Goal: Task Accomplishment & Management: Use online tool/utility

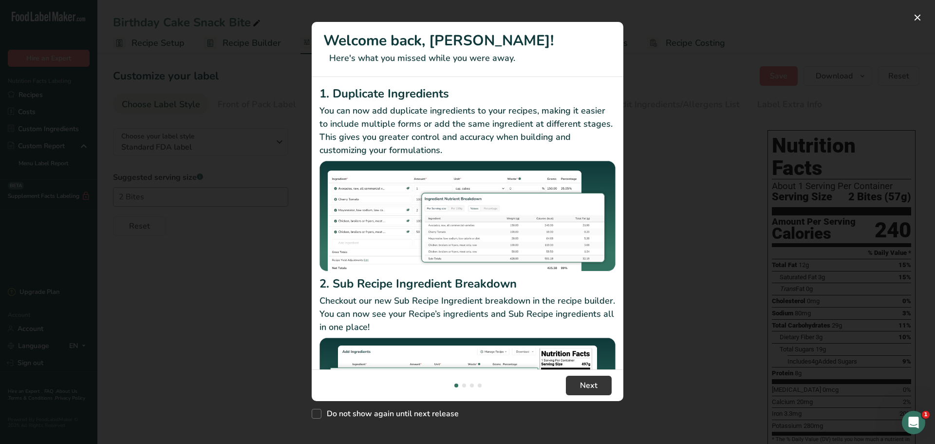
click at [651, 70] on div "New Features" at bounding box center [467, 222] width 935 height 444
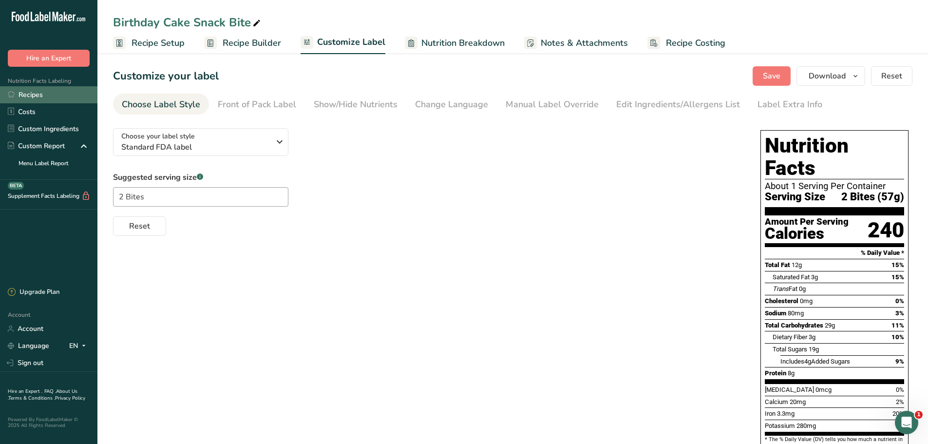
click at [42, 96] on link "Recipes" at bounding box center [48, 94] width 97 height 17
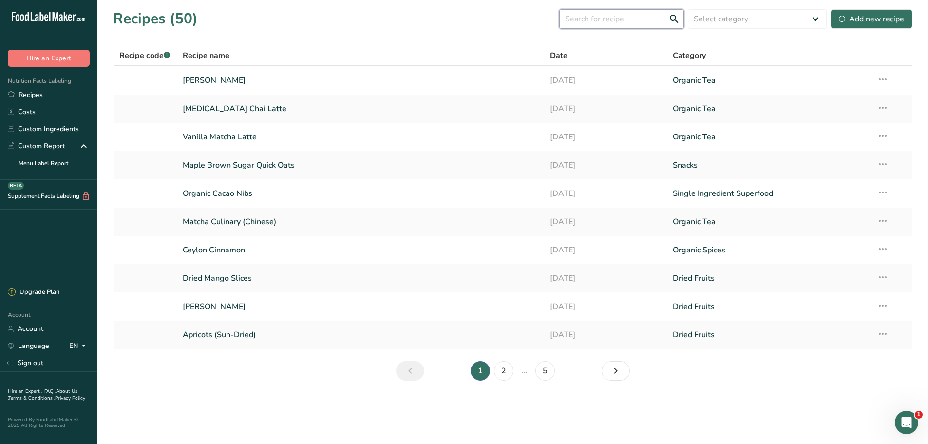
click at [618, 24] on input "text" at bounding box center [621, 18] width 125 height 19
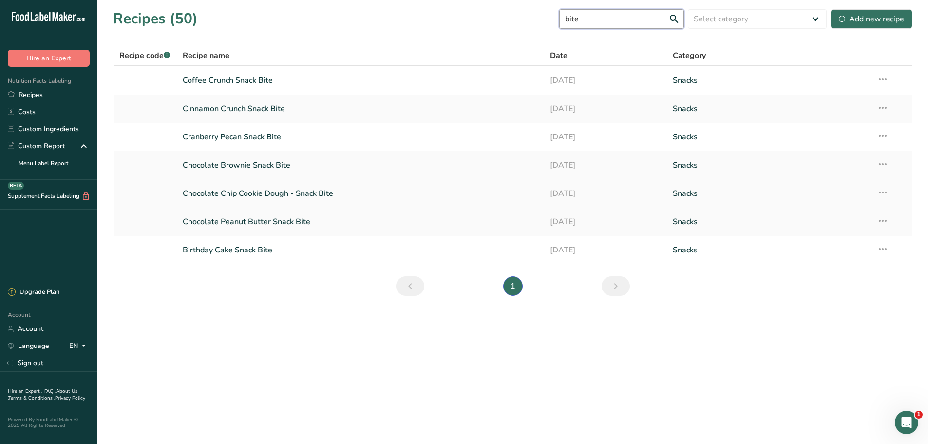
type input "bite"
click at [312, 193] on link "Chocolate Chip Cookie Dough - Snack Bite" at bounding box center [361, 193] width 356 height 20
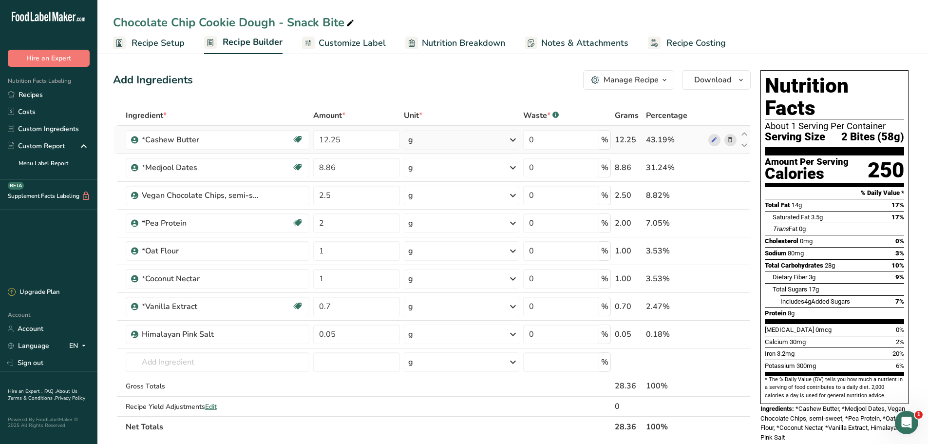
click at [507, 144] on icon at bounding box center [513, 140] width 12 height 18
click at [173, 41] on span "Recipe Setup" at bounding box center [157, 43] width 53 height 13
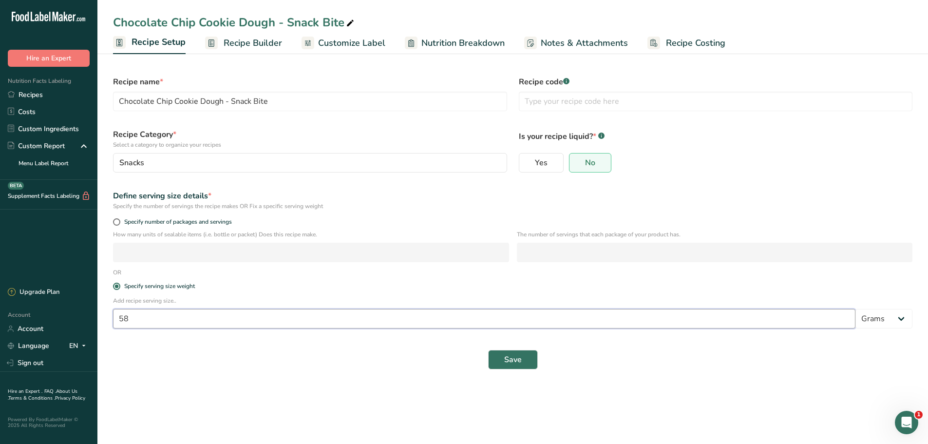
drag, startPoint x: 137, startPoint y: 317, endPoint x: 88, endPoint y: 316, distance: 49.2
click at [88, 316] on div ".a-20{fill:#fff;} Hire an Expert Nutrition Facts Labeling Recipes Costs Custom …" at bounding box center [464, 222] width 928 height 444
type input "47"
click at [244, 41] on span "Recipe Builder" at bounding box center [253, 43] width 58 height 13
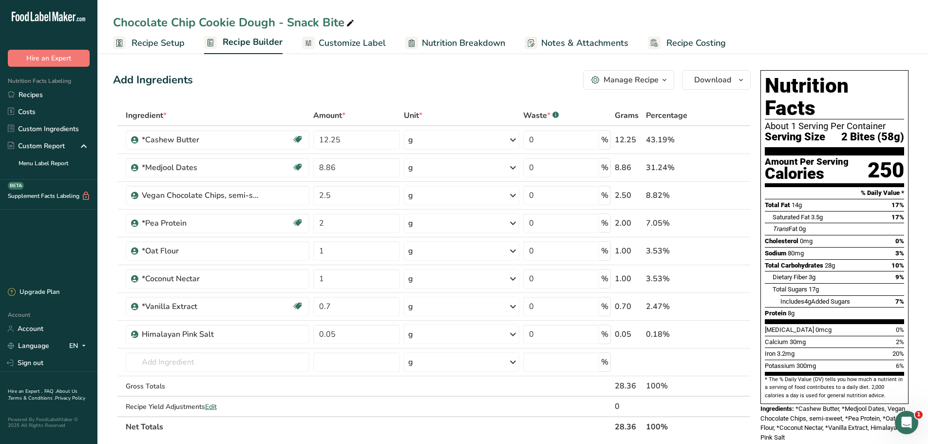
drag, startPoint x: 153, startPoint y: 40, endPoint x: 156, endPoint y: 53, distance: 12.9
click at [153, 40] on span "Recipe Setup" at bounding box center [157, 43] width 53 height 13
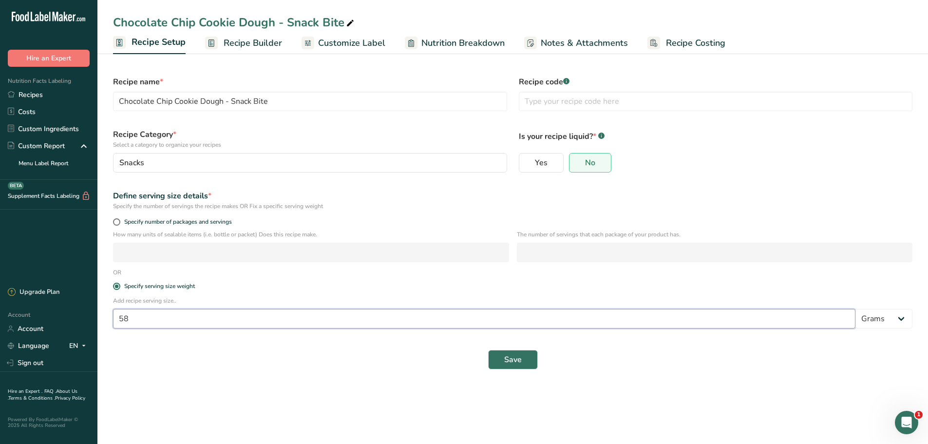
drag, startPoint x: 138, startPoint y: 316, endPoint x: 78, endPoint y: 317, distance: 59.4
click at [84, 317] on div ".a-20{fill:#fff;} Hire an Expert Nutrition Facts Labeling Recipes Costs Custom …" at bounding box center [464, 222] width 928 height 444
type input "47"
click at [520, 363] on span "Save" at bounding box center [513, 360] width 18 height 12
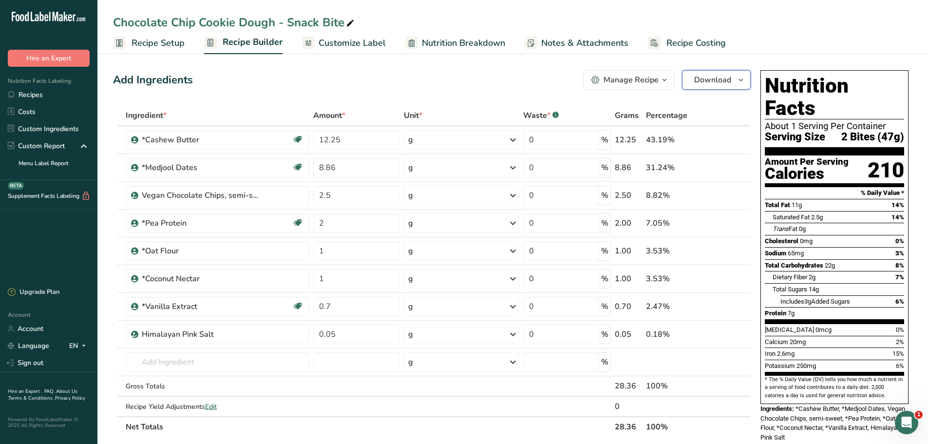
click at [695, 80] on span "Download" at bounding box center [712, 80] width 37 height 12
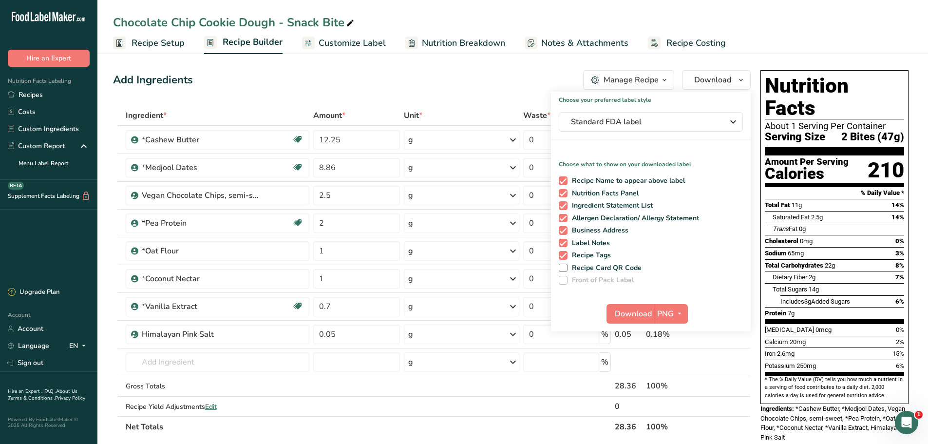
click at [562, 260] on div "Recipe Name to appear above label Nutrition Facts Panel Ingredient Statement Li…" at bounding box center [651, 228] width 200 height 112
click at [563, 256] on span at bounding box center [563, 255] width 9 height 9
click at [563, 256] on input "Recipe Tags" at bounding box center [562, 255] width 6 height 6
checkbox input "false"
click at [561, 181] on span at bounding box center [563, 180] width 9 height 9
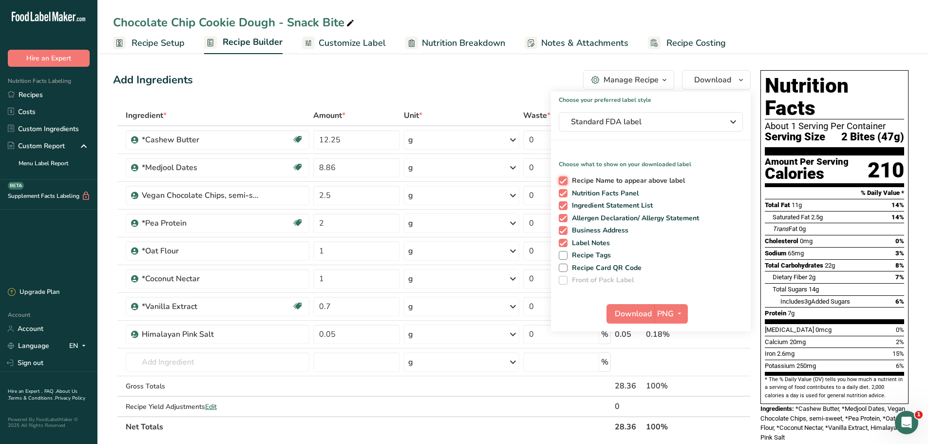
click at [561, 181] on input "Recipe Name to appear above label" at bounding box center [562, 180] width 6 height 6
checkbox input "false"
click at [562, 220] on span at bounding box center [563, 218] width 9 height 9
click at [562, 220] on input "Allergen Declaration/ Allergy Statement" at bounding box center [562, 218] width 6 height 6
checkbox input "false"
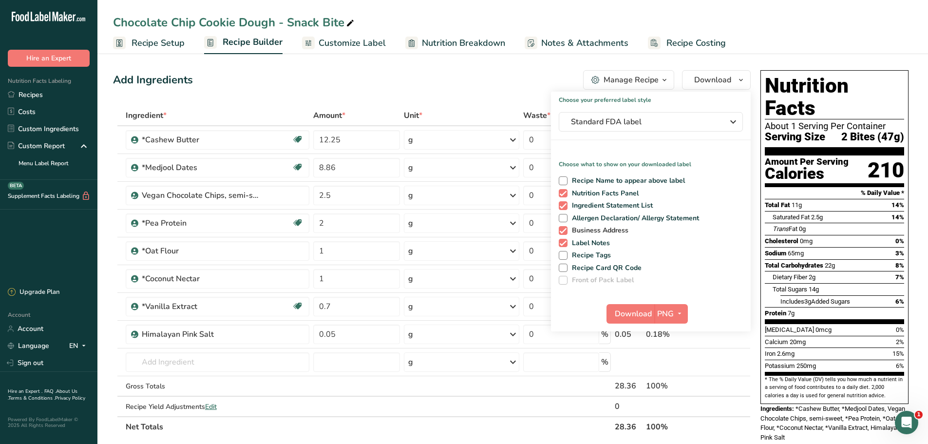
click at [561, 233] on span at bounding box center [563, 230] width 9 height 9
click at [561, 233] on input "Business Address" at bounding box center [562, 230] width 6 height 6
checkbox input "false"
click at [562, 247] on div "Recipe Name to appear above label Nutrition Facts Panel Ingredient Statement Li…" at bounding box center [651, 228] width 200 height 112
click at [562, 243] on span at bounding box center [563, 243] width 9 height 9
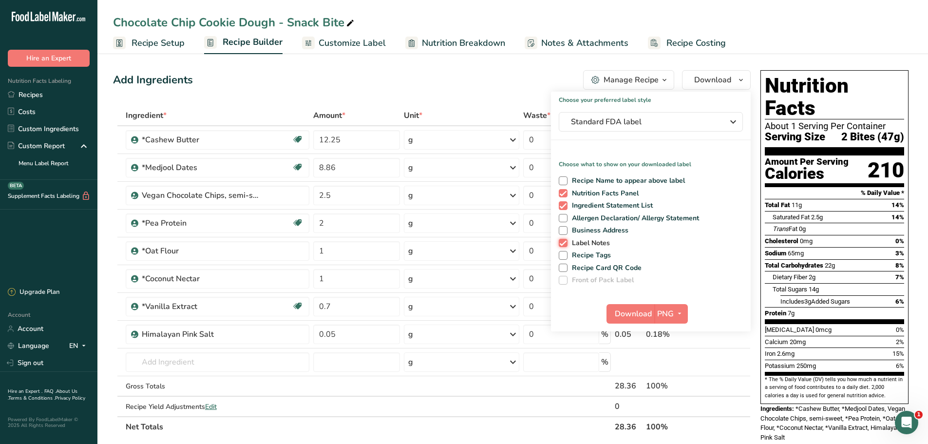
click at [562, 243] on input "Label Notes" at bounding box center [562, 243] width 6 height 6
checkbox input "false"
click at [639, 315] on span "Download" at bounding box center [633, 314] width 37 height 12
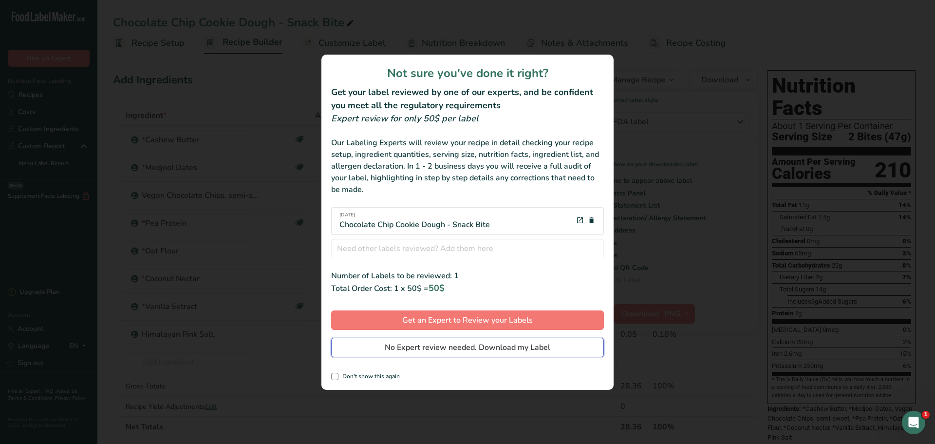
click at [430, 349] on span "No Expert review needed. Download my Label" at bounding box center [468, 347] width 166 height 12
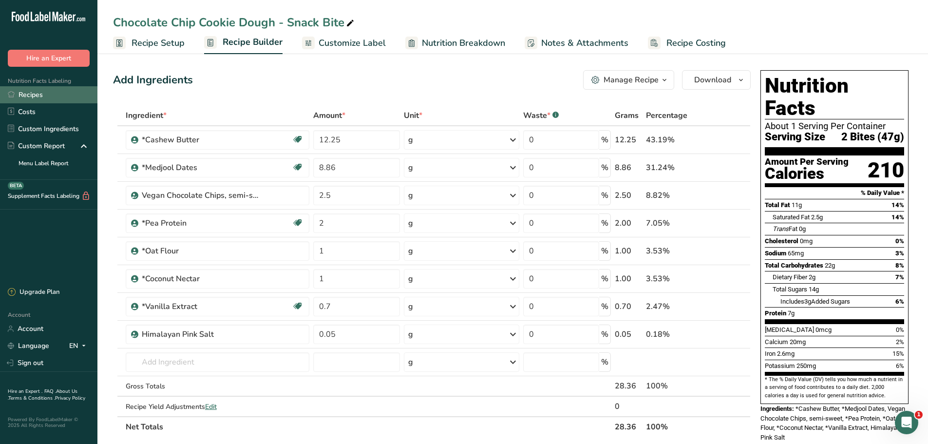
click at [30, 93] on link "Recipes" at bounding box center [48, 94] width 97 height 17
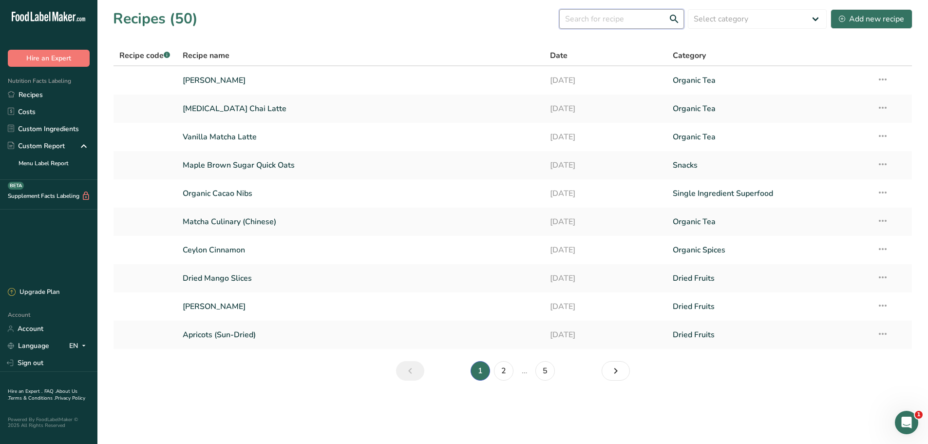
click at [627, 26] on input "text" at bounding box center [621, 18] width 125 height 19
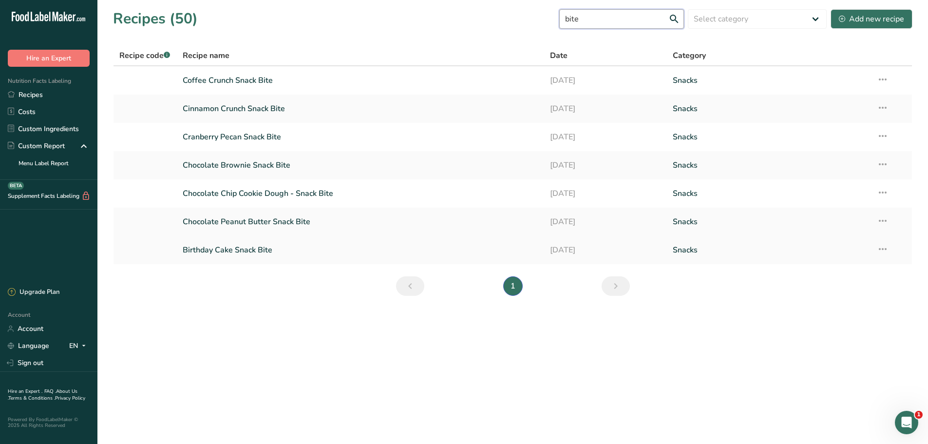
type input "bite"
click at [264, 248] on link "Birthday Cake Snack Bite" at bounding box center [361, 250] width 356 height 20
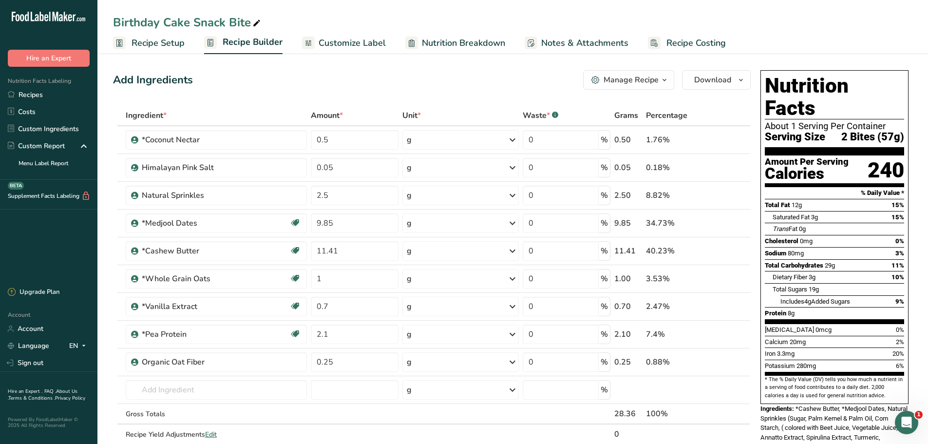
click at [155, 45] on span "Recipe Setup" at bounding box center [157, 43] width 53 height 13
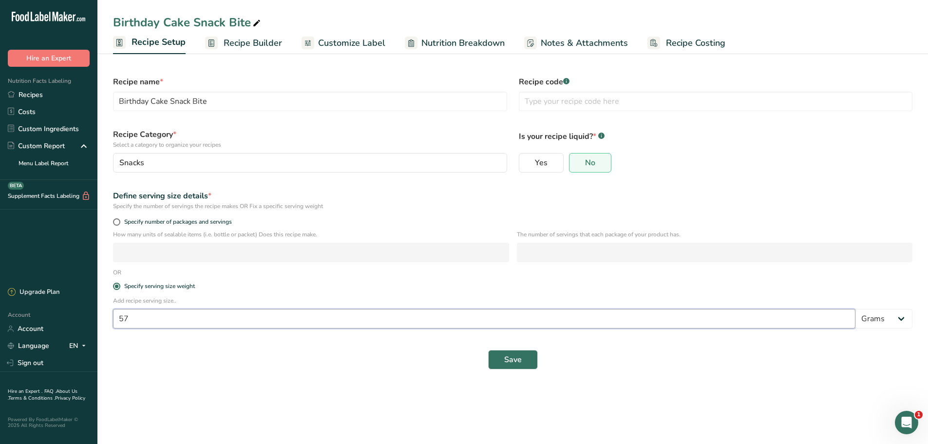
drag, startPoint x: 140, startPoint y: 316, endPoint x: 113, endPoint y: 316, distance: 26.8
click at [113, 316] on input "57" at bounding box center [484, 318] width 742 height 19
type input "47"
click at [513, 357] on span "Save" at bounding box center [513, 360] width 18 height 12
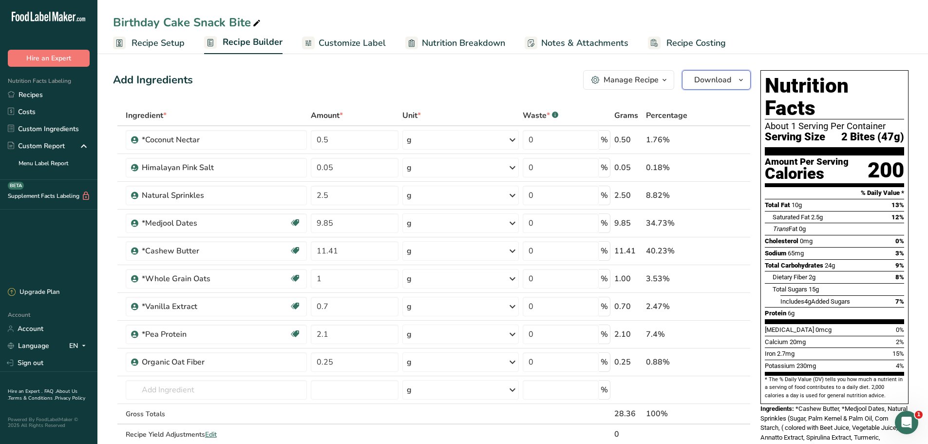
click at [729, 83] on span "Download" at bounding box center [712, 80] width 37 height 12
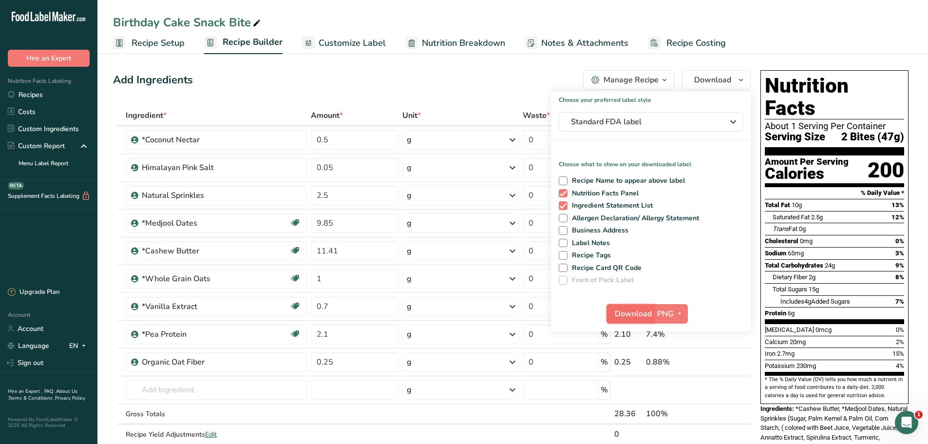
click at [647, 311] on span "Download" at bounding box center [633, 314] width 37 height 12
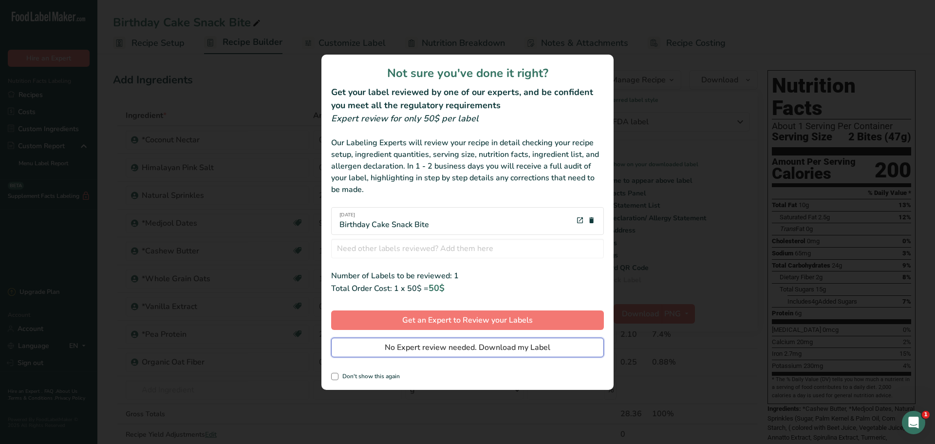
click at [430, 348] on span "No Expert review needed. Download my Label" at bounding box center [468, 347] width 166 height 12
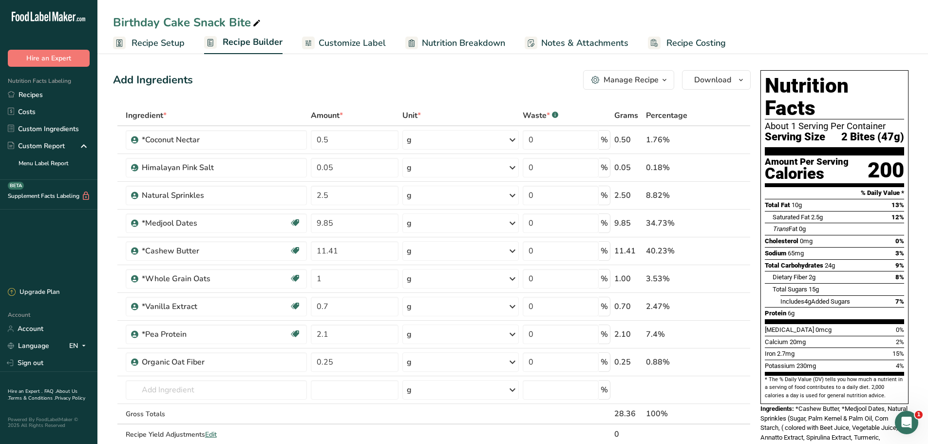
click at [142, 45] on span "Recipe Setup" at bounding box center [157, 43] width 53 height 13
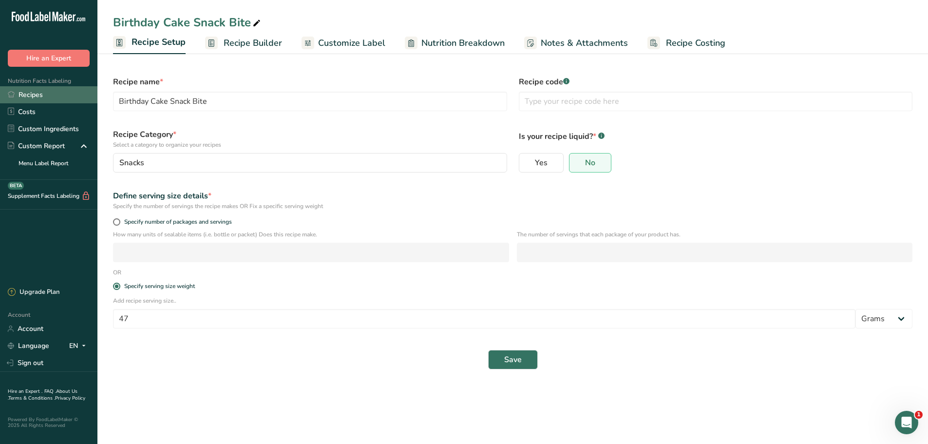
click at [37, 95] on link "Recipes" at bounding box center [48, 94] width 97 height 17
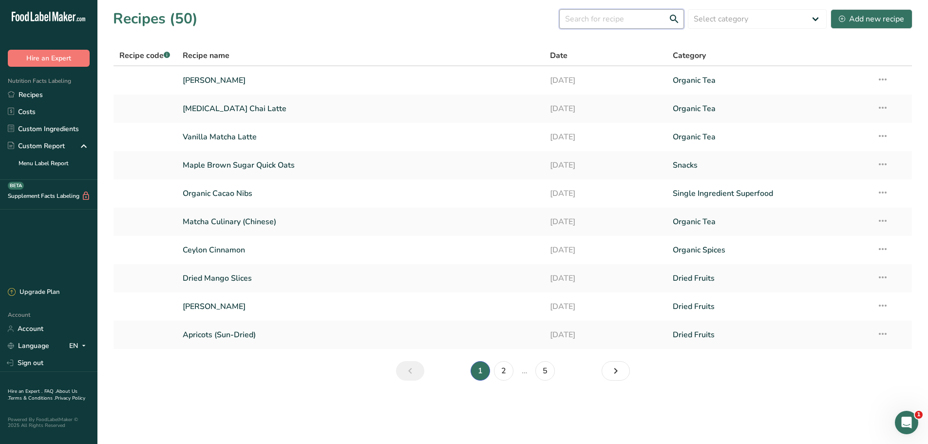
click at [601, 16] on input "text" at bounding box center [621, 18] width 125 height 19
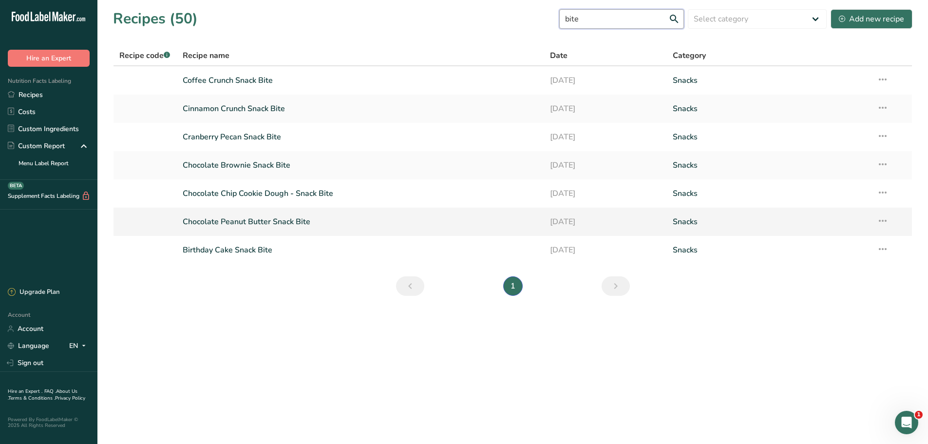
type input "bite"
click at [254, 219] on link "Chocolate Peanut Butter Snack Bite" at bounding box center [361, 221] width 356 height 20
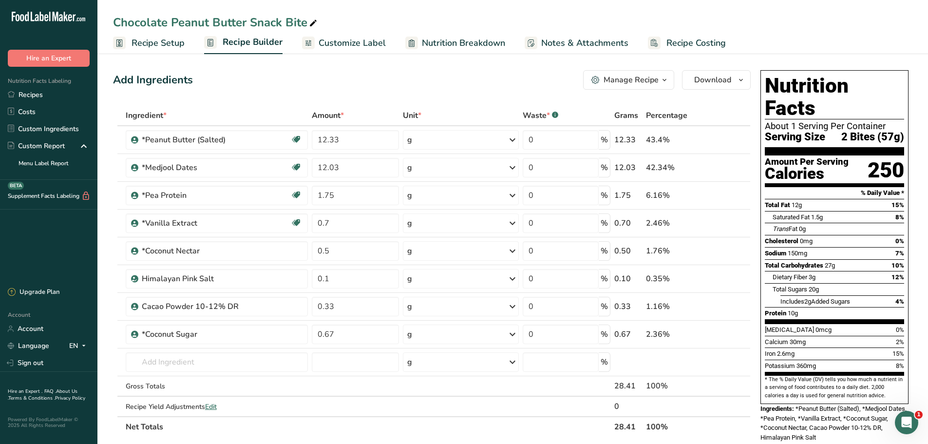
click at [144, 41] on span "Recipe Setup" at bounding box center [157, 43] width 53 height 13
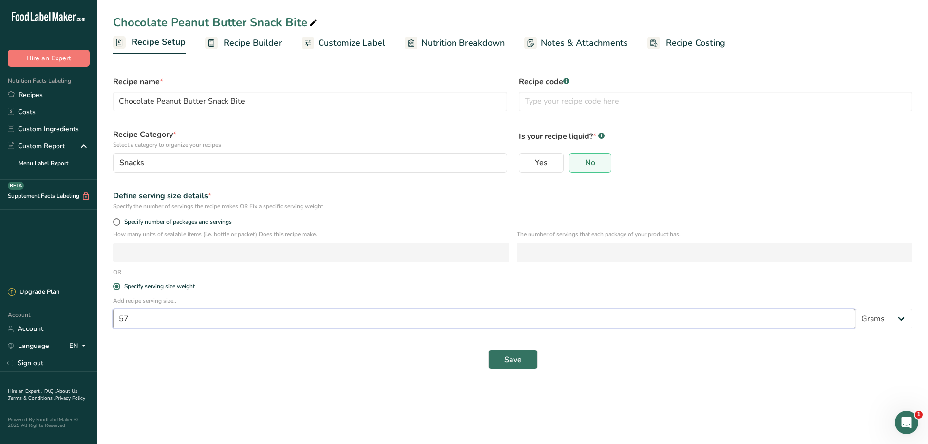
drag, startPoint x: 133, startPoint y: 319, endPoint x: 99, endPoint y: 319, distance: 34.1
click at [99, 319] on section "Recipe name * Chocolate Peanut Butter Snack Bite Recipe code .a-a{fill:#347362;…" at bounding box center [512, 218] width 830 height 334
type input "47"
click at [515, 357] on span "Save" at bounding box center [513, 360] width 18 height 12
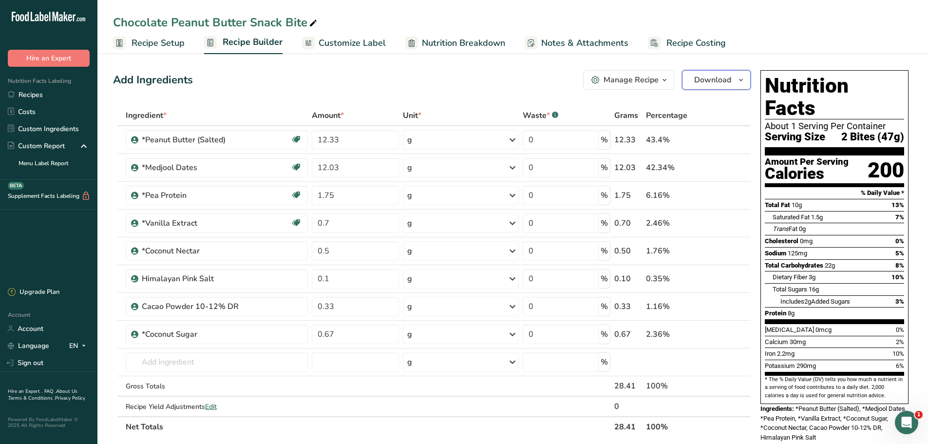
click at [718, 76] on span "Download" at bounding box center [712, 80] width 37 height 12
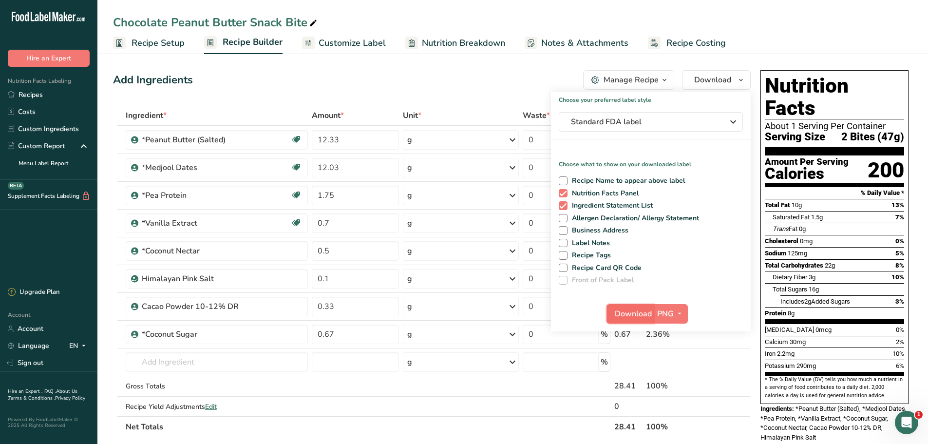
click at [628, 313] on span "Download" at bounding box center [633, 314] width 37 height 12
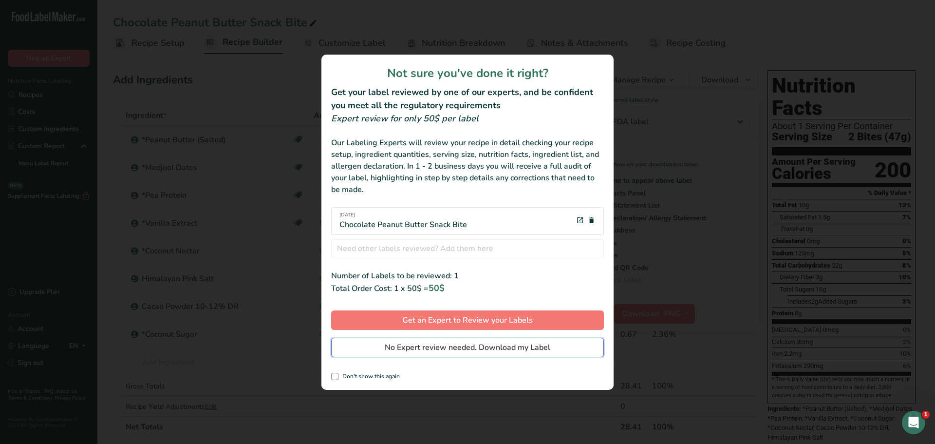
click at [397, 348] on span "No Expert review needed. Download my Label" at bounding box center [468, 347] width 166 height 12
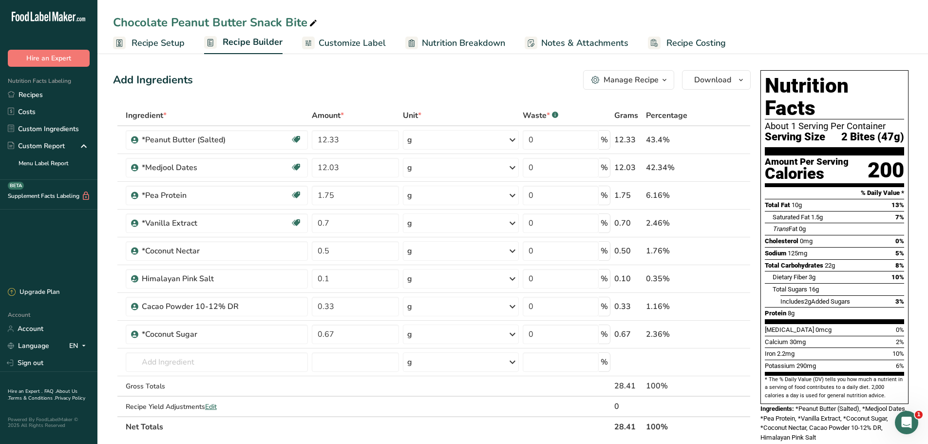
click at [686, 8] on div "Chocolate Peanut Butter Snack Bite Recipe Setup Recipe Builder Customize Label …" at bounding box center [512, 27] width 830 height 54
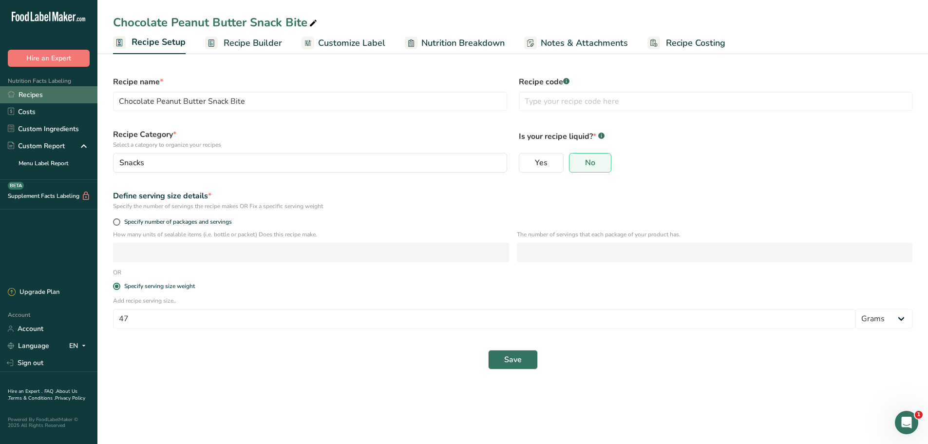
click at [39, 96] on link "Recipes" at bounding box center [48, 94] width 97 height 17
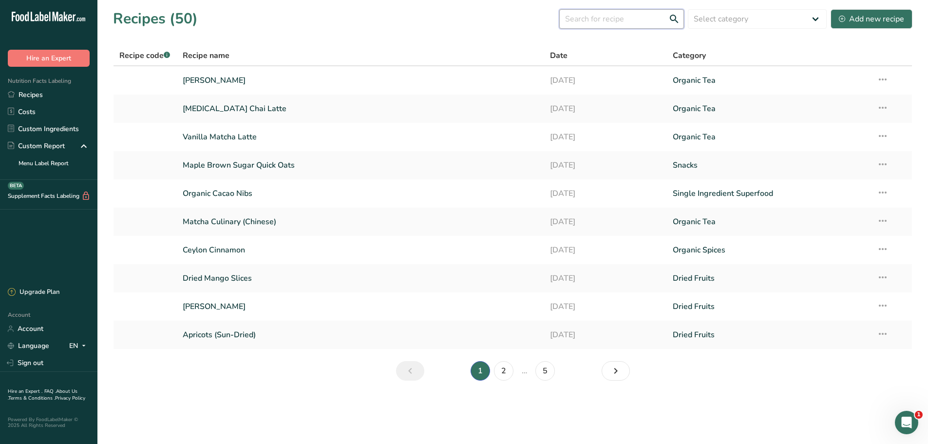
click at [628, 18] on input "text" at bounding box center [621, 18] width 125 height 19
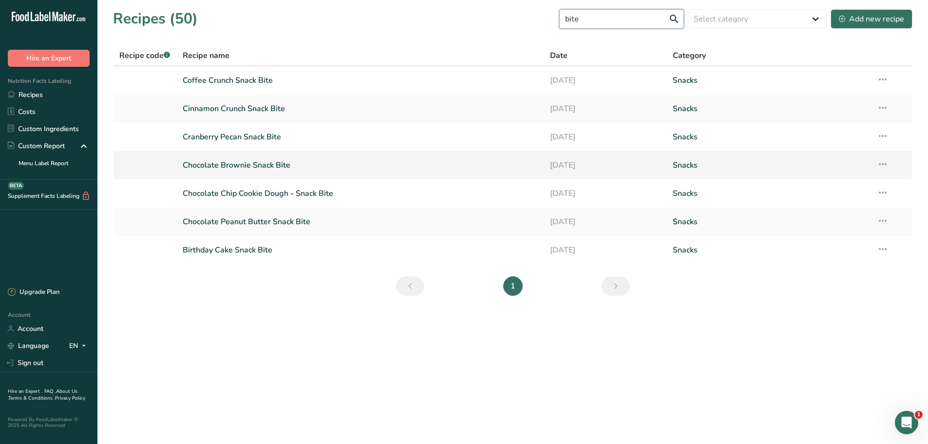
type input "bite"
click at [255, 167] on link "Chocolate Brownie Snack Bite" at bounding box center [361, 165] width 356 height 20
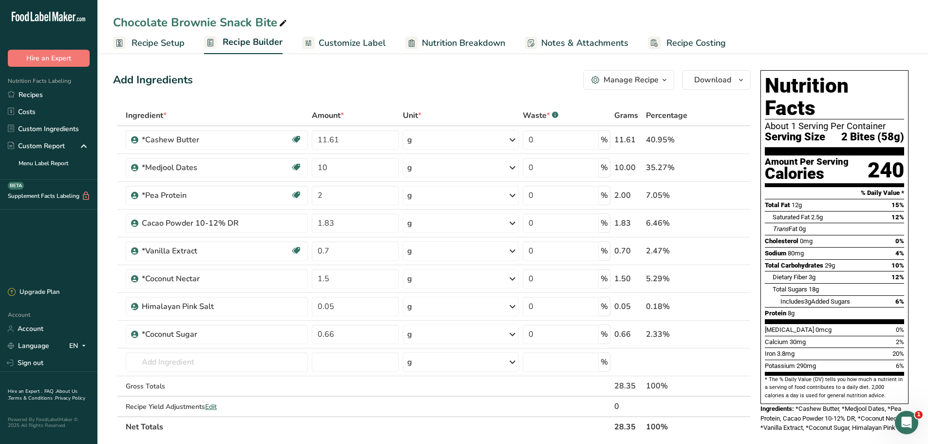
click at [148, 38] on span "Recipe Setup" at bounding box center [157, 43] width 53 height 13
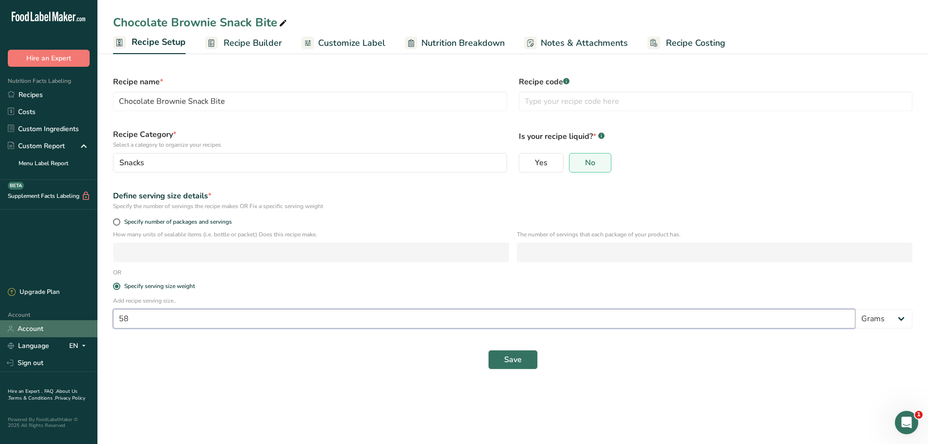
drag, startPoint x: 129, startPoint y: 322, endPoint x: 96, endPoint y: 322, distance: 33.1
click at [96, 322] on div ".a-20{fill:#fff;} Hire an Expert Nutrition Facts Labeling Recipes Costs Custom …" at bounding box center [464, 222] width 928 height 444
type input "47"
click at [514, 357] on span "Save" at bounding box center [513, 360] width 18 height 12
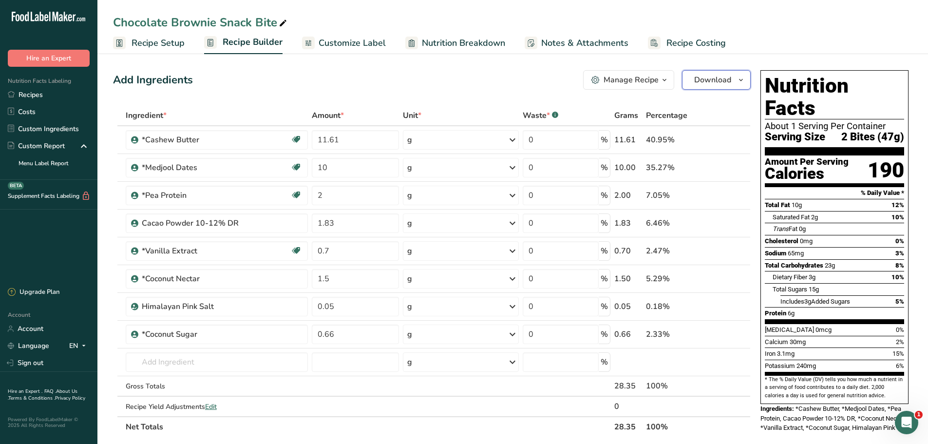
click at [743, 79] on icon "button" at bounding box center [741, 80] width 8 height 12
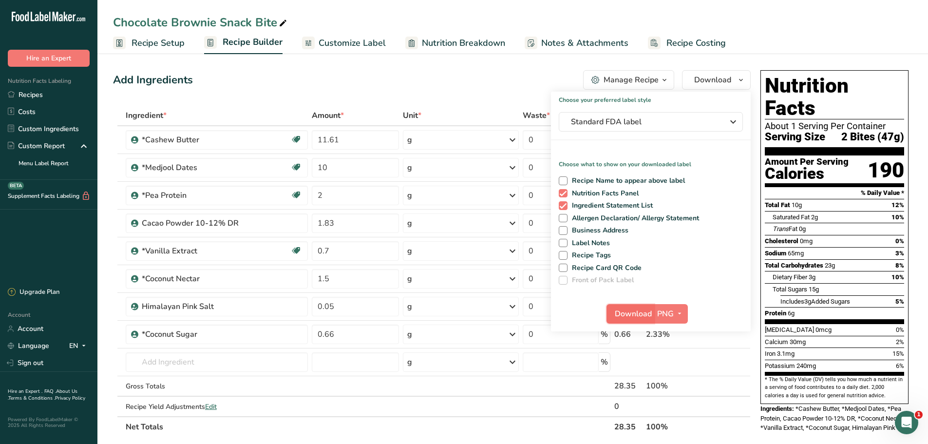
click at [621, 313] on span "Download" at bounding box center [633, 314] width 37 height 12
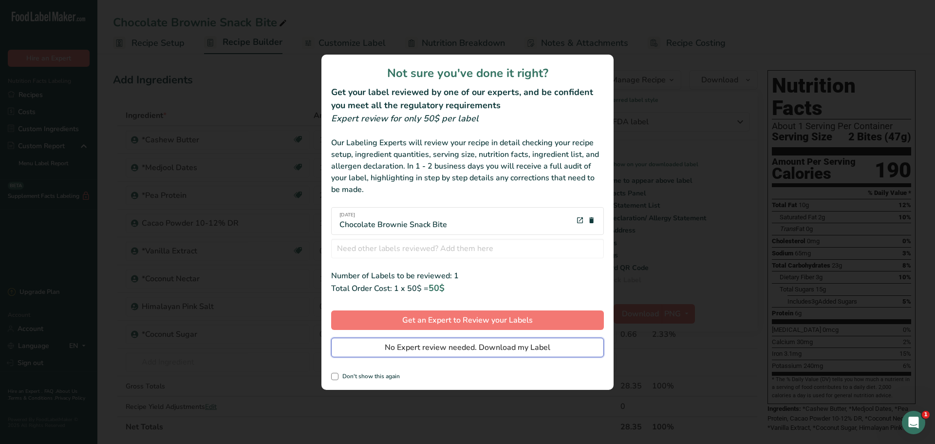
click at [486, 346] on span "No Expert review needed. Download my Label" at bounding box center [468, 347] width 166 height 12
